Goal: Navigation & Orientation: Find specific page/section

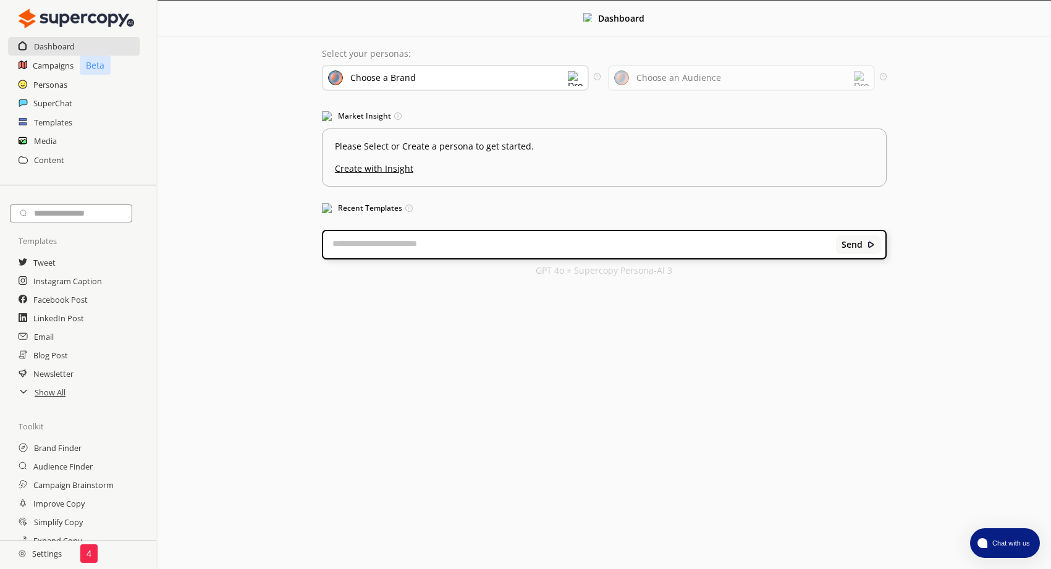
click at [374, 88] on div "Choose a Brand" at bounding box center [455, 78] width 267 height 26
click at [198, 116] on div "Dashboard Select your personas: Choose a Brand Select the brand persona you wan…" at bounding box center [604, 144] width 893 height 287
click at [53, 90] on h2 "Personas" at bounding box center [50, 84] width 35 height 19
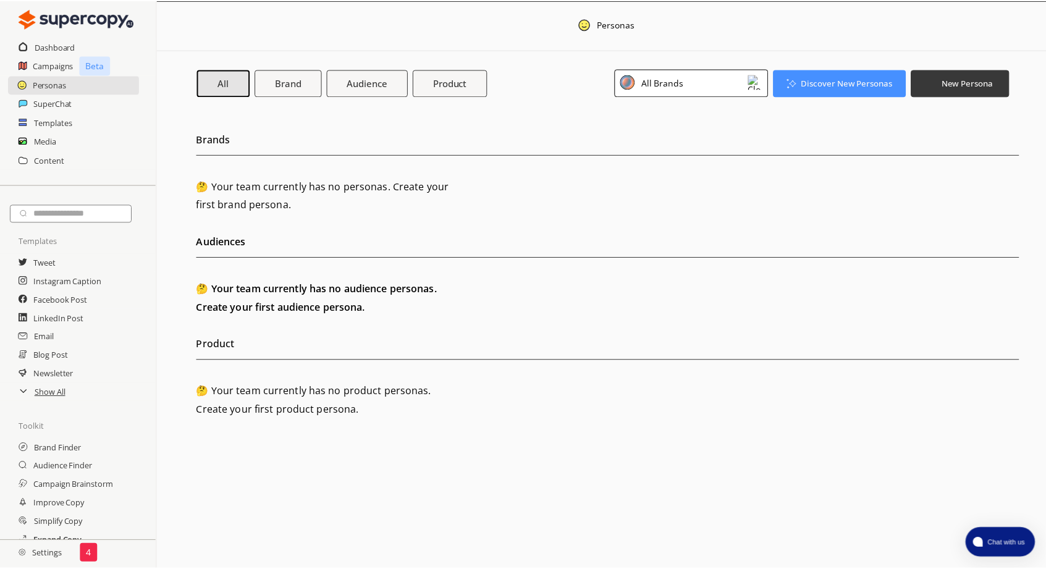
scroll to position [67, 0]
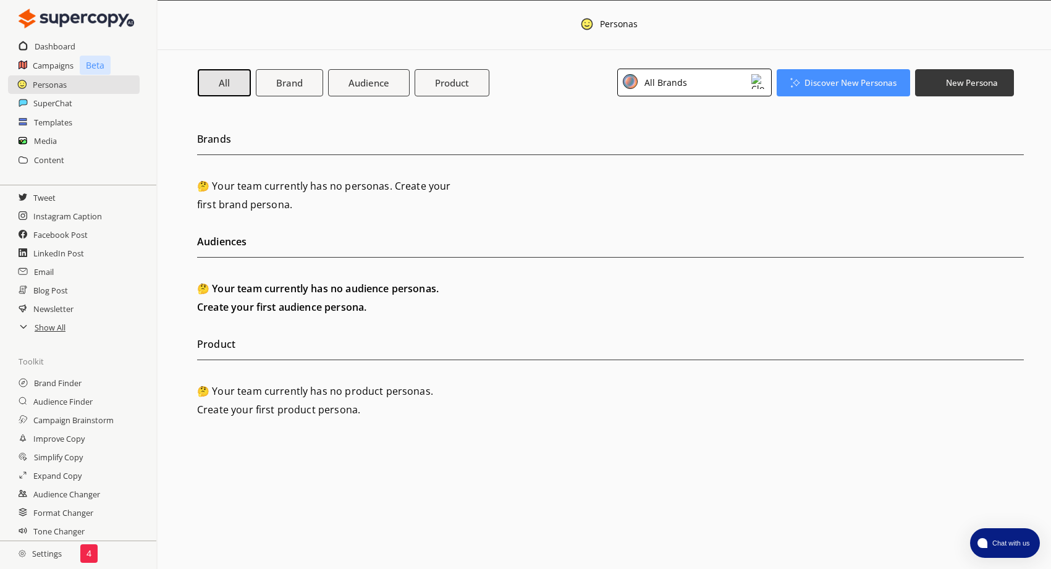
click at [47, 550] on h2 "Settings" at bounding box center [40, 553] width 80 height 25
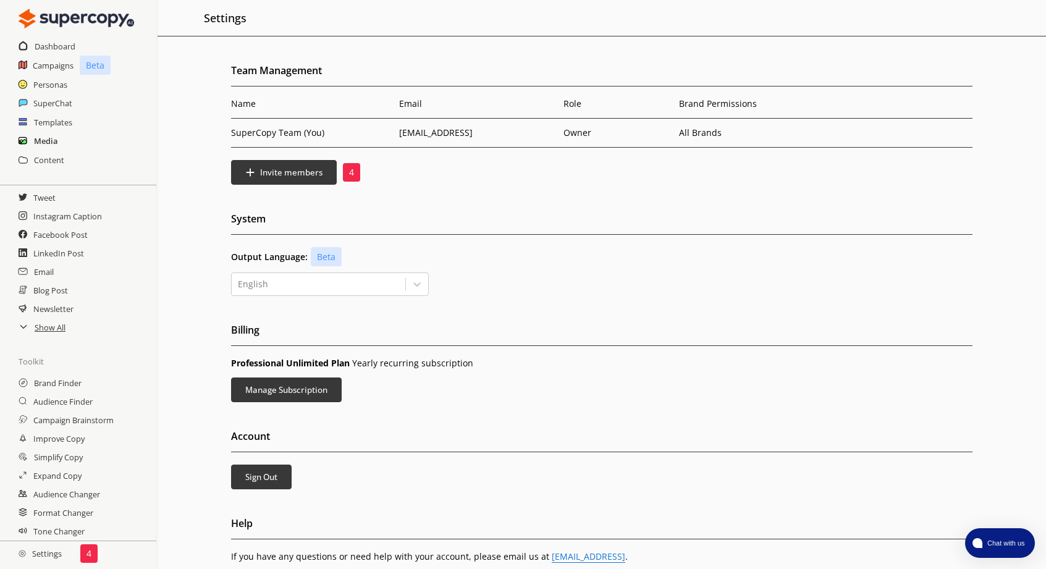
click at [45, 138] on h2 "Media" at bounding box center [45, 141] width 23 height 19
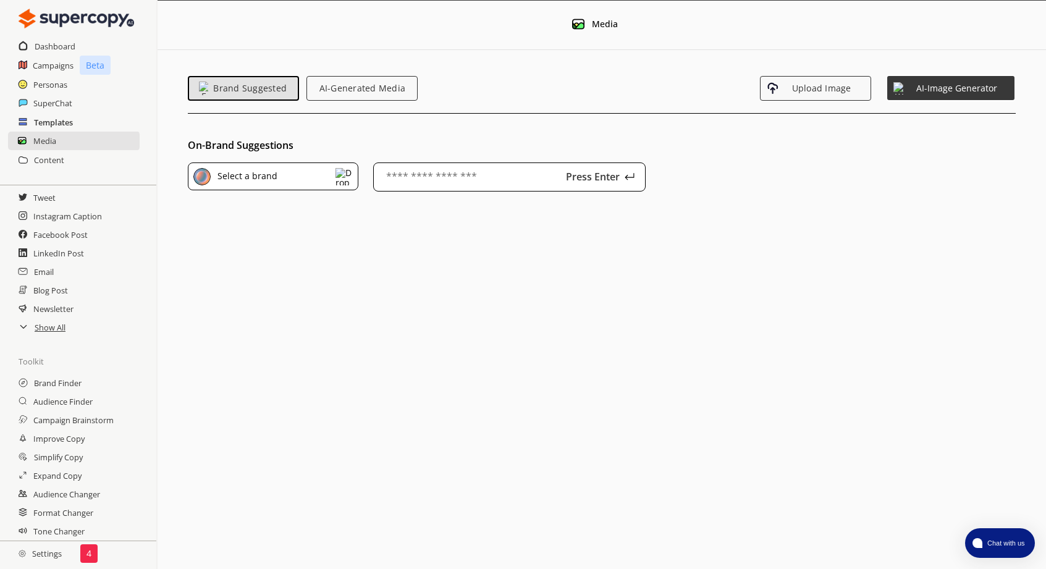
click at [54, 123] on h2 "Templates" at bounding box center [53, 122] width 39 height 19
